Goal: Check status

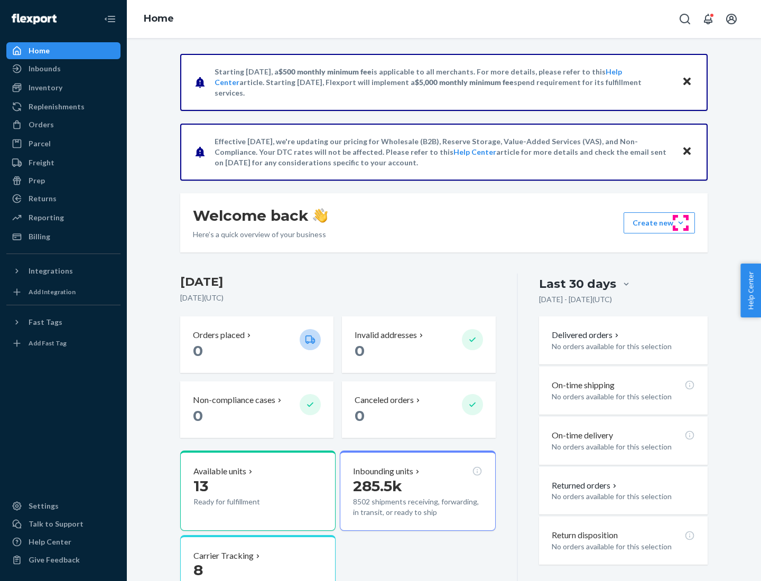
click at [681, 223] on button "Create new Create new inbound Create new order Create new product" at bounding box center [659, 222] width 71 height 21
click at [44, 69] on div "Inbounds" at bounding box center [45, 68] width 32 height 11
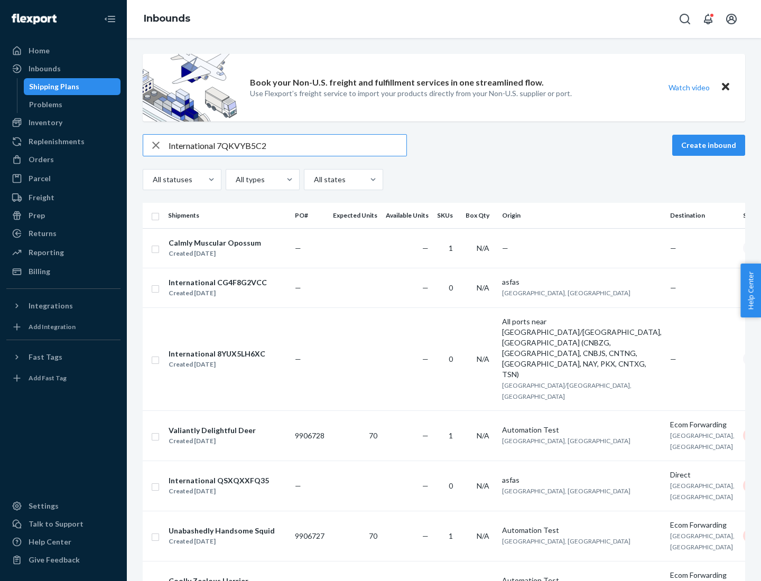
type input "International 7QKVYB5C29"
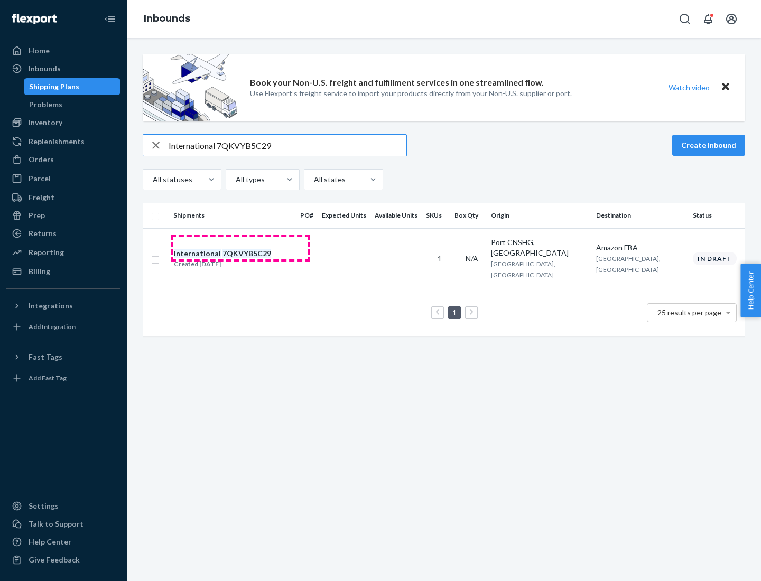
click at [240, 259] on div "Created [DATE]" at bounding box center [222, 264] width 97 height 11
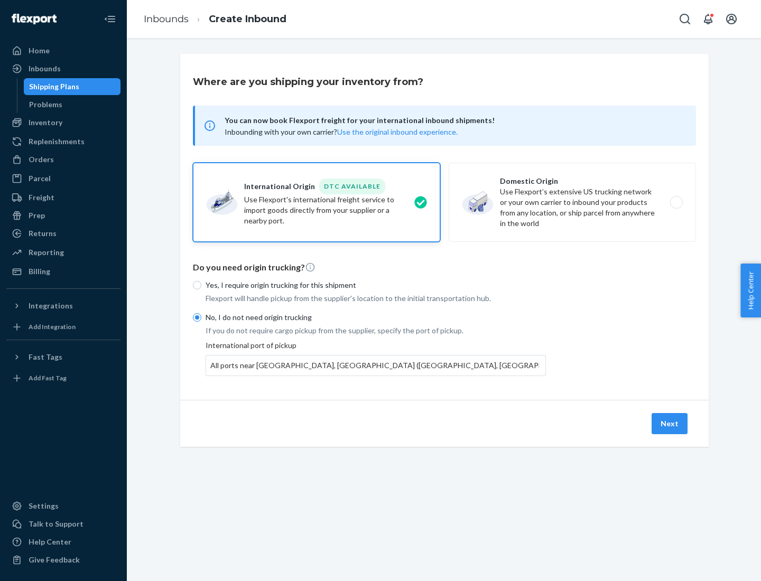
click at [670, 423] on button "Next" at bounding box center [670, 423] width 36 height 21
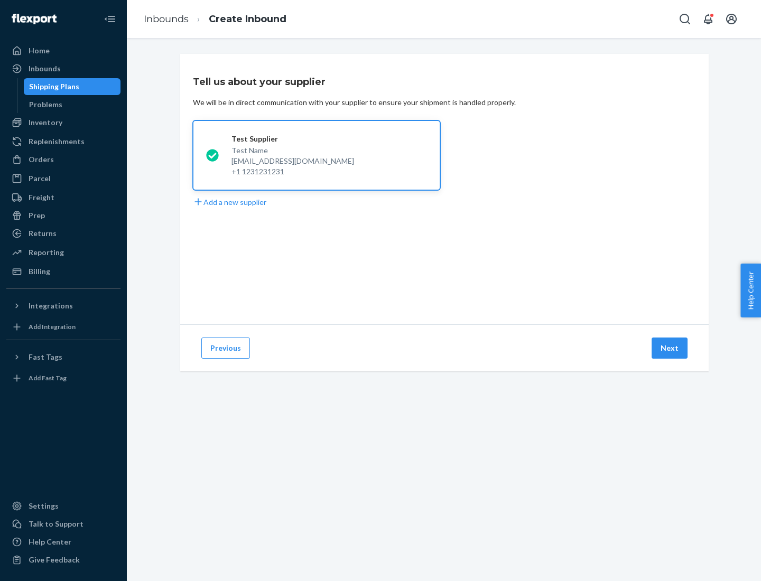
click at [670, 348] on button "Next" at bounding box center [670, 348] width 36 height 21
